Goal: Transaction & Acquisition: Purchase product/service

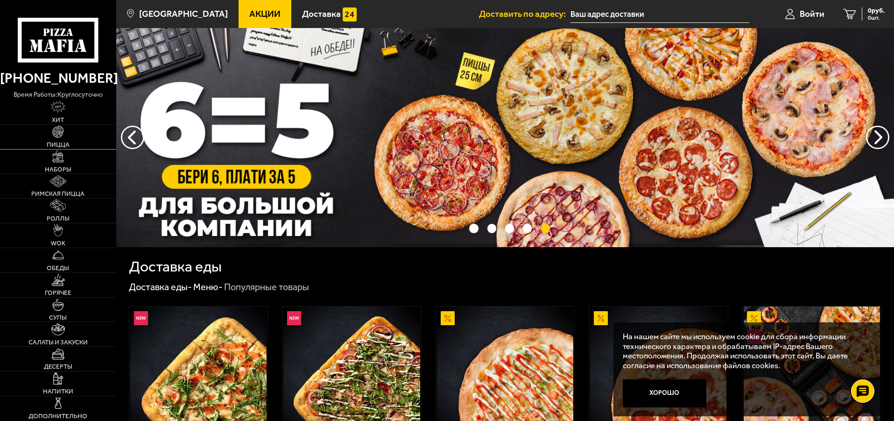
click at [54, 141] on span "Пицца" at bounding box center [58, 144] width 23 height 7
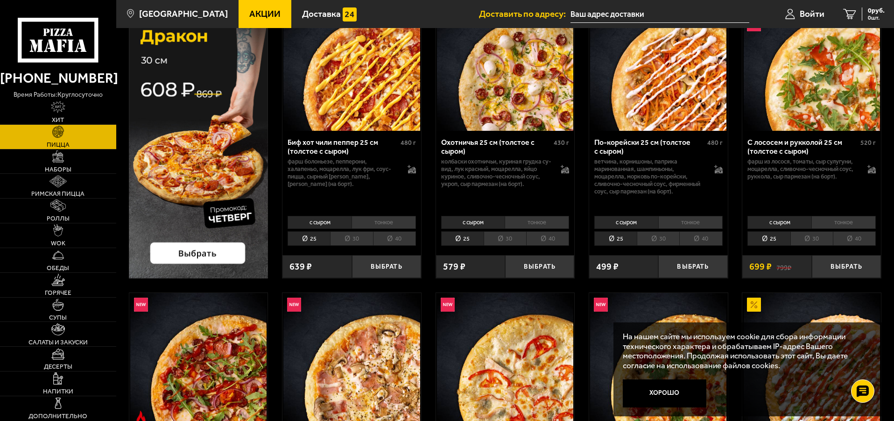
scroll to position [47, 0]
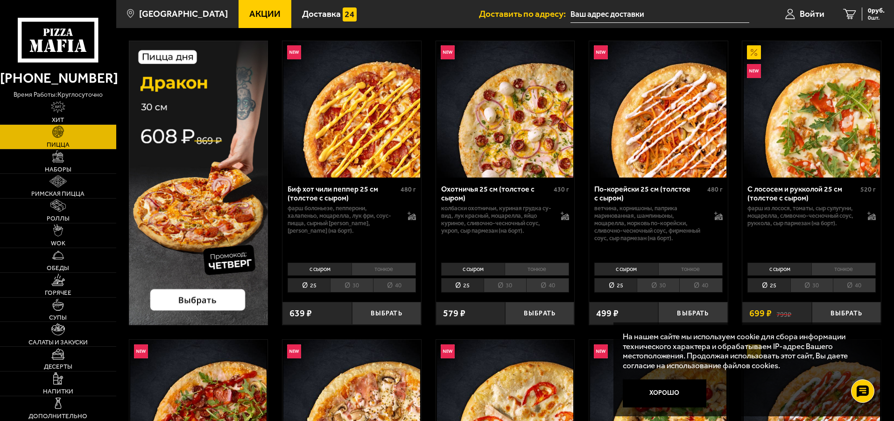
click at [817, 284] on li "30" at bounding box center [811, 285] width 42 height 14
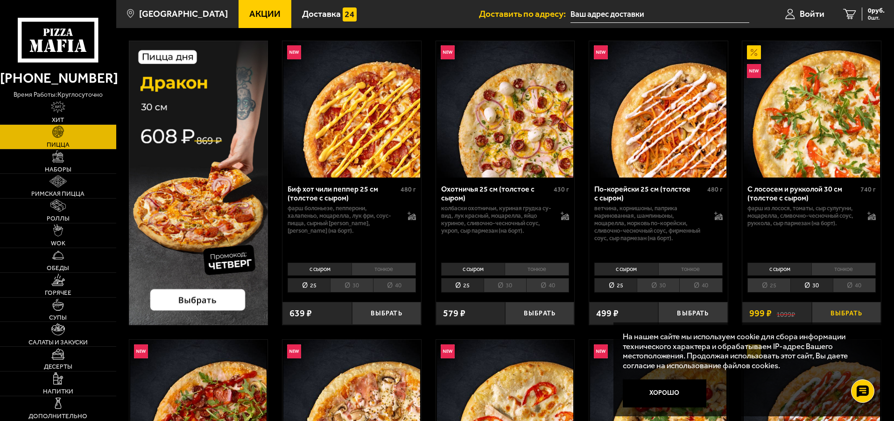
click at [841, 312] on button "Выбрать" at bounding box center [846, 313] width 69 height 23
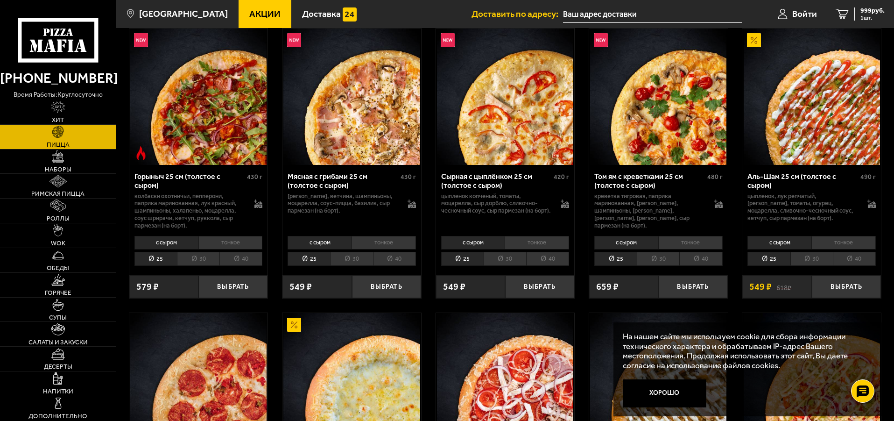
scroll to position [373, 0]
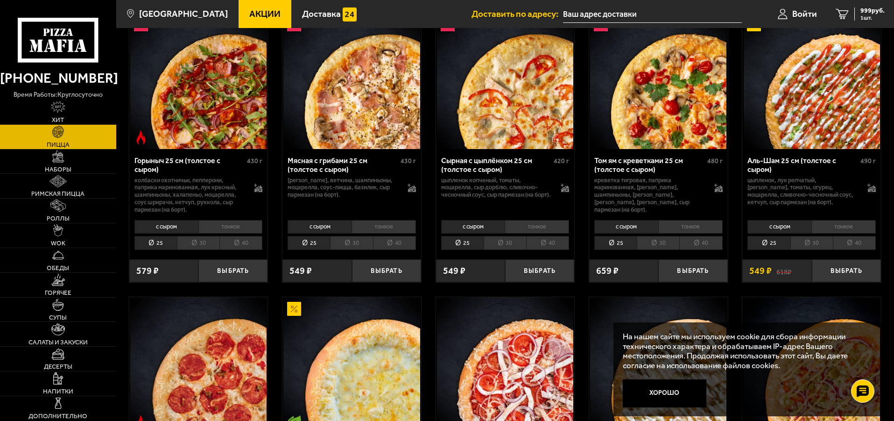
click at [809, 243] on li "30" at bounding box center [811, 243] width 42 height 14
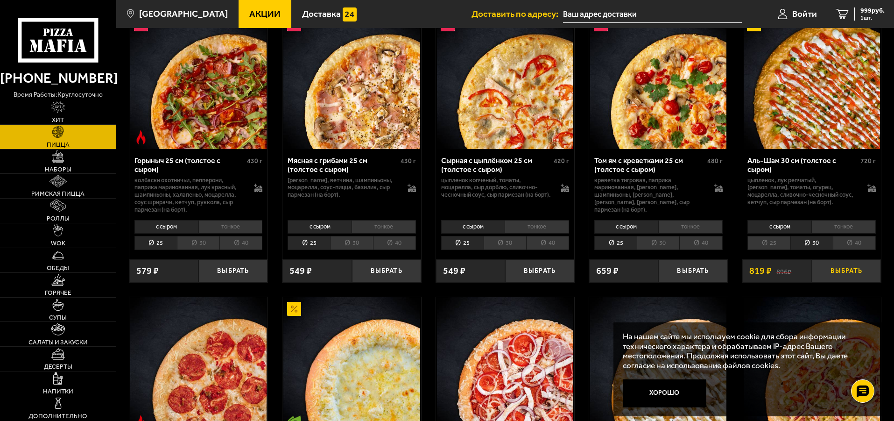
click at [843, 271] on button "Выбрать" at bounding box center [846, 270] width 69 height 23
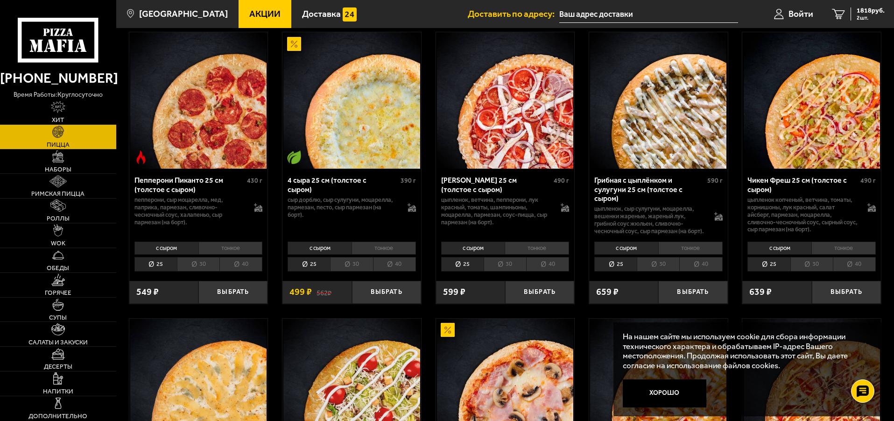
scroll to position [653, 0]
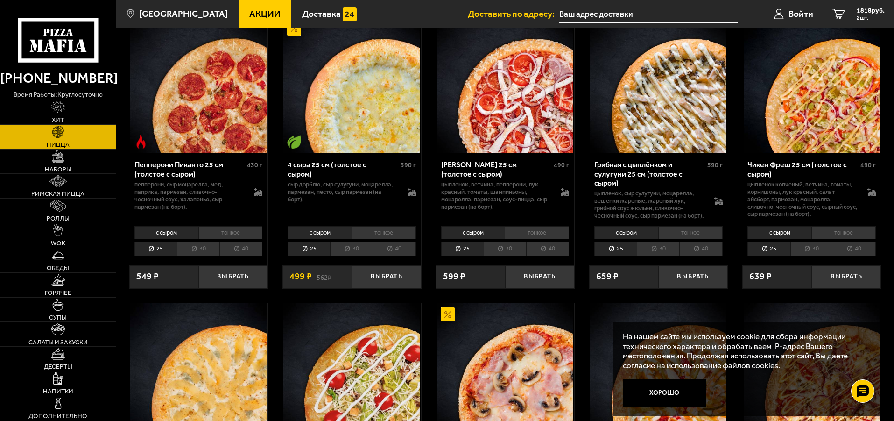
click at [810, 256] on li "30" at bounding box center [811, 248] width 42 height 14
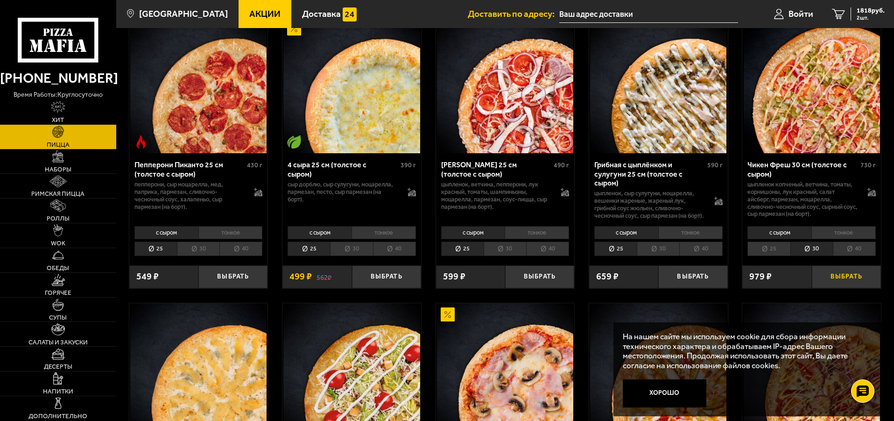
click at [838, 281] on button "Выбрать" at bounding box center [846, 276] width 69 height 23
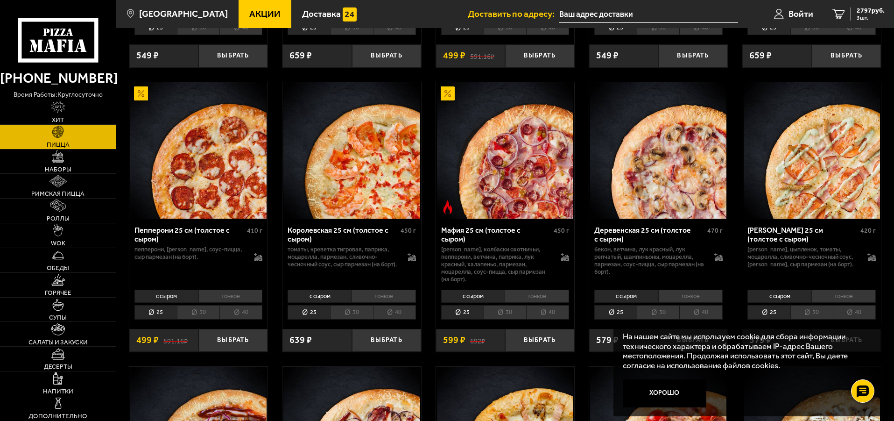
scroll to position [1167, 0]
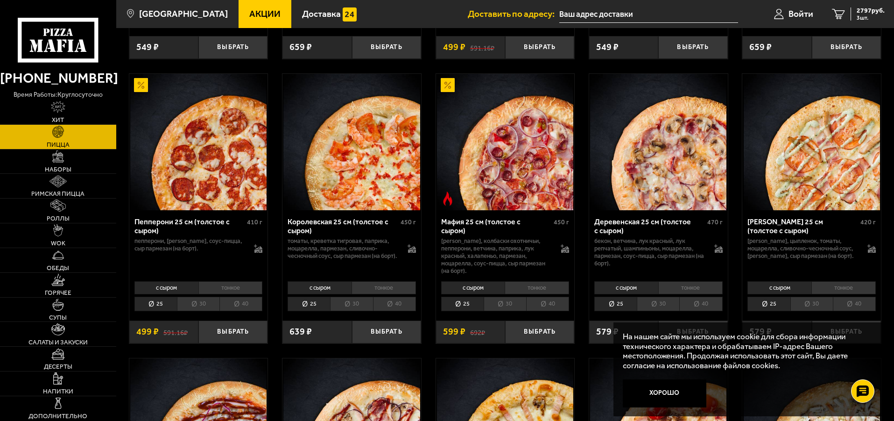
click at [655, 304] on li "30" at bounding box center [658, 303] width 42 height 14
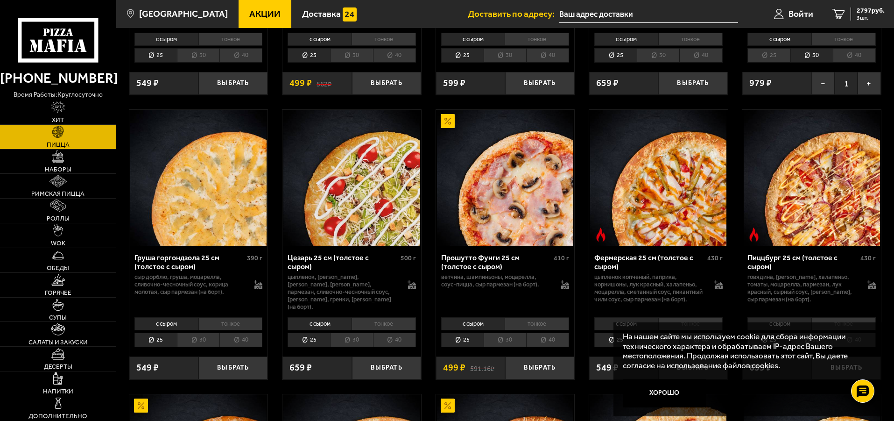
scroll to position [887, 0]
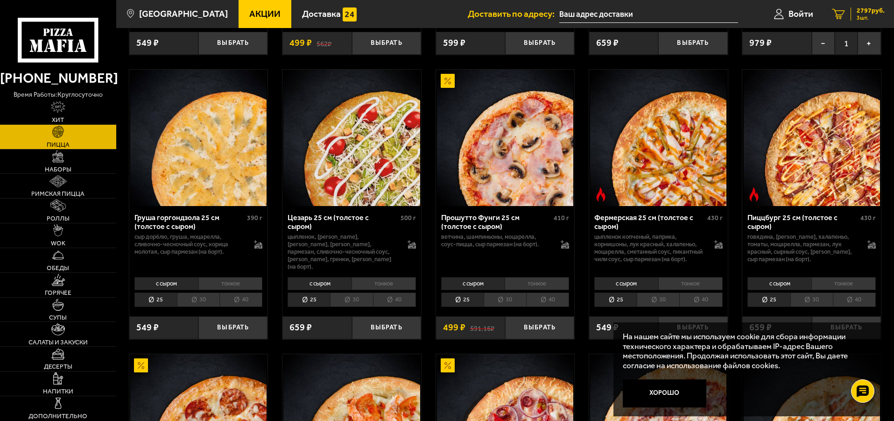
click at [868, 15] on span "3 шт." at bounding box center [870, 18] width 28 height 6
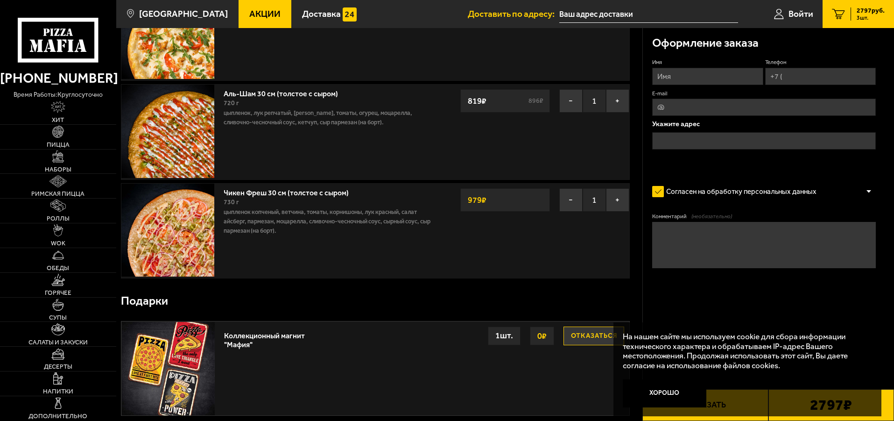
scroll to position [187, 0]
